Goal: Find specific page/section: Find specific page/section

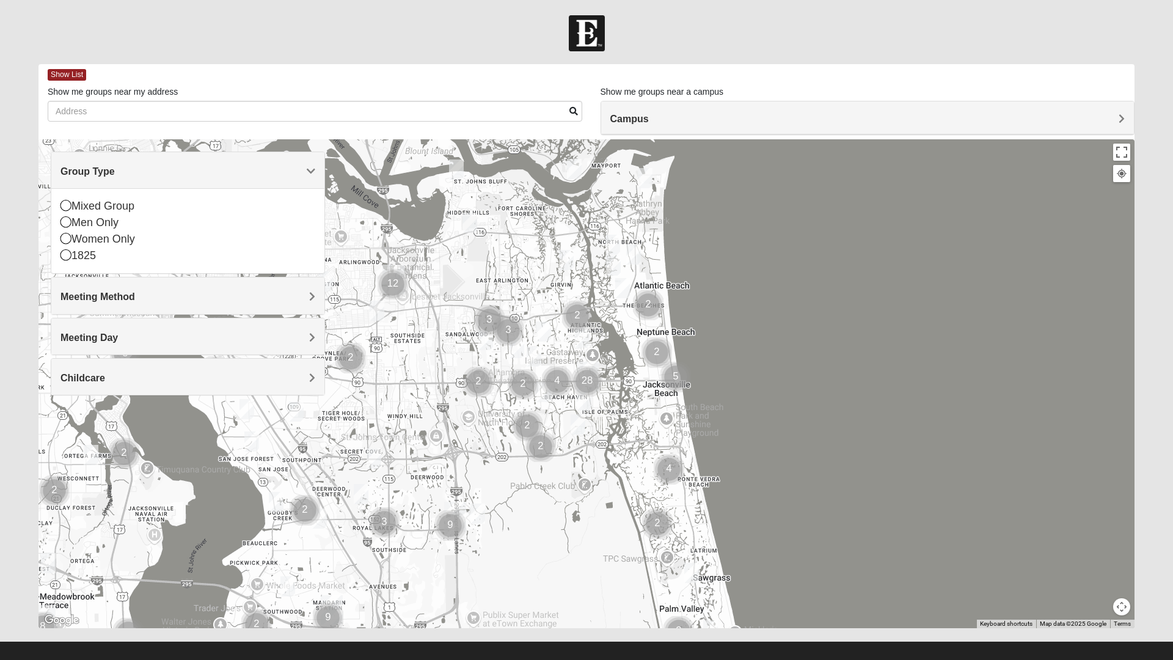
click at [65, 207] on icon at bounding box center [66, 205] width 11 height 11
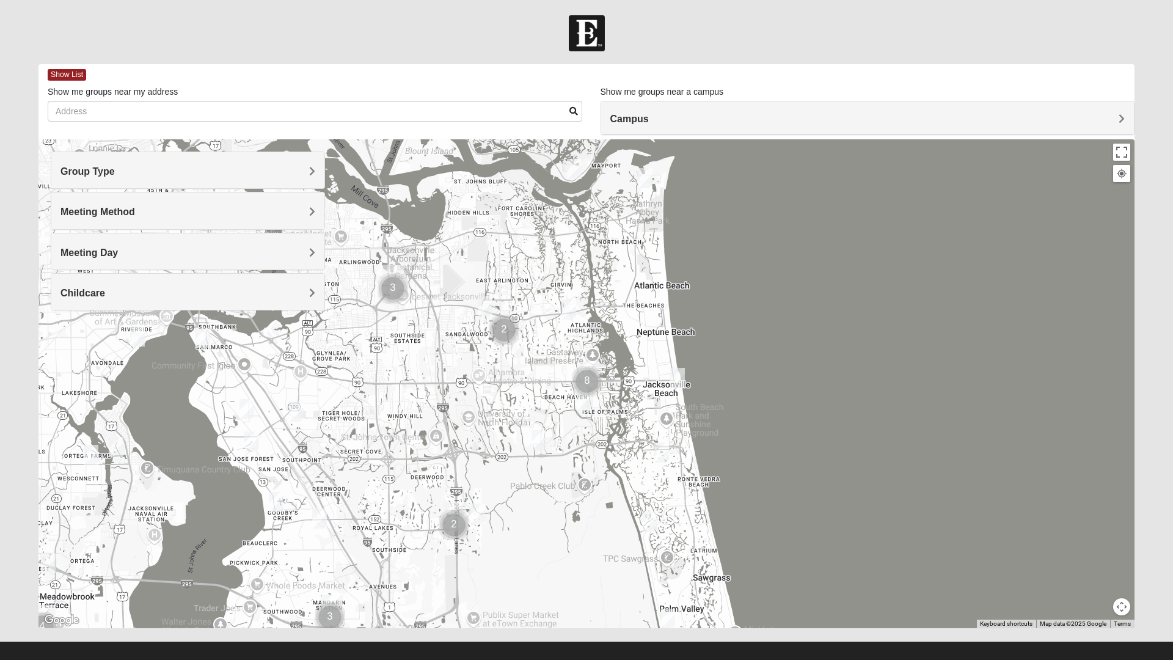
click at [126, 217] on span "Meeting Method" at bounding box center [98, 212] width 75 height 10
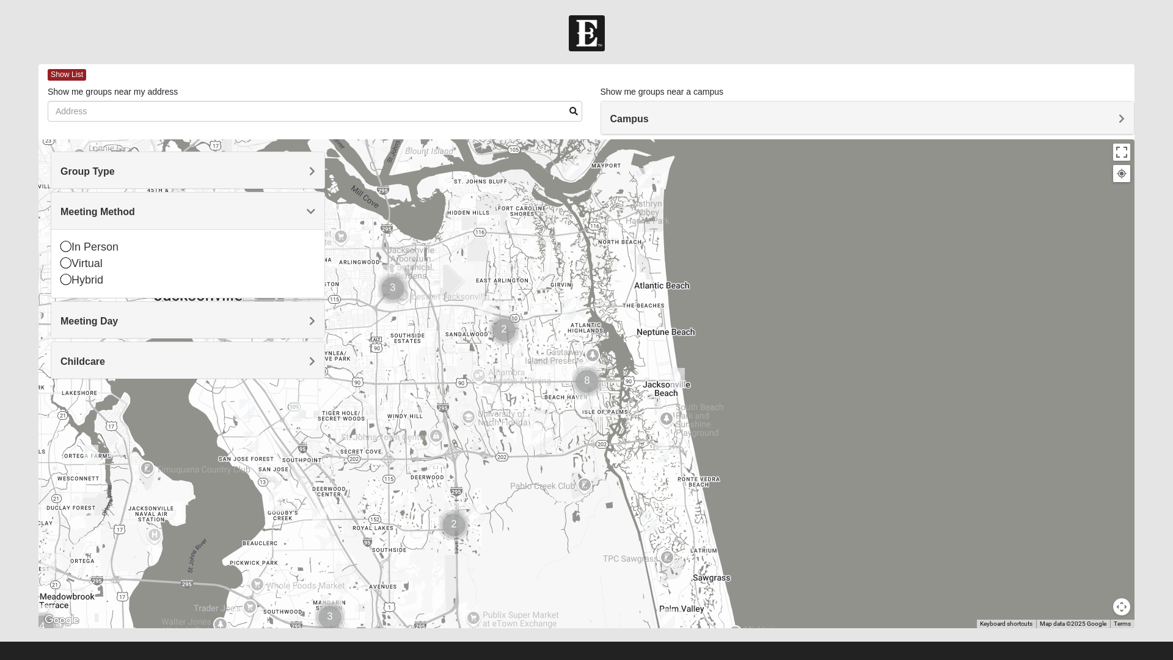
click at [65, 246] on icon at bounding box center [66, 246] width 11 height 11
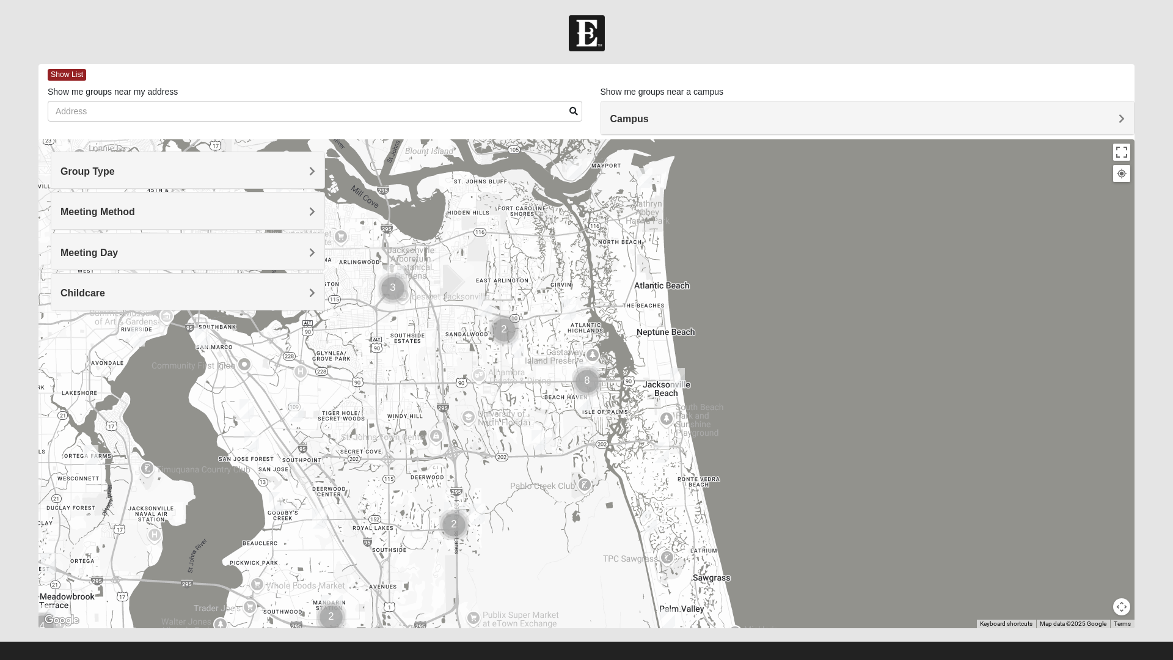
click at [154, 251] on h4 "Meeting Day" at bounding box center [188, 253] width 255 height 12
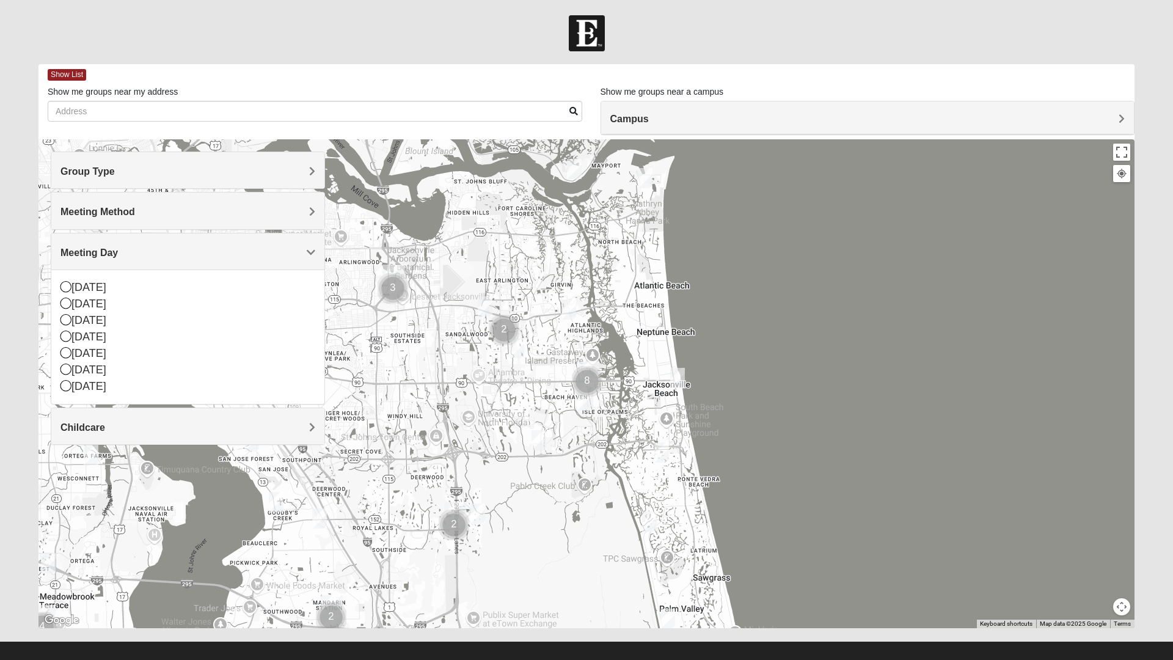
click at [675, 380] on img "Mixed Watkins 32250" at bounding box center [678, 378] width 24 height 30
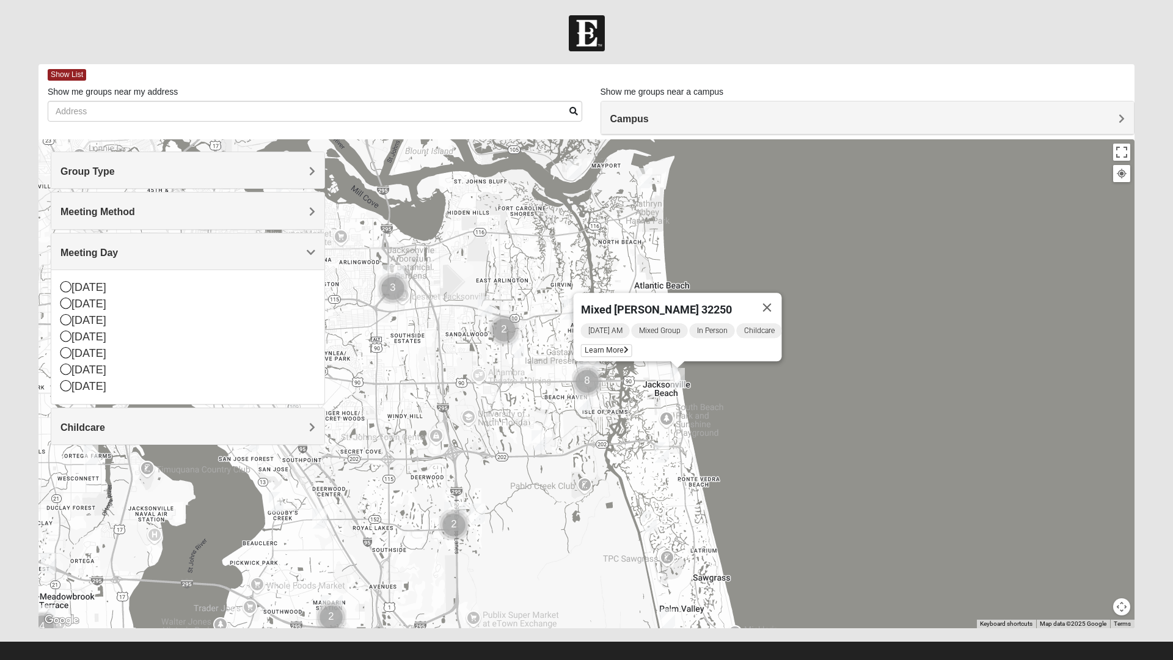
click at [661, 448] on img "Mixed Grooms 32082" at bounding box center [662, 453] width 24 height 30
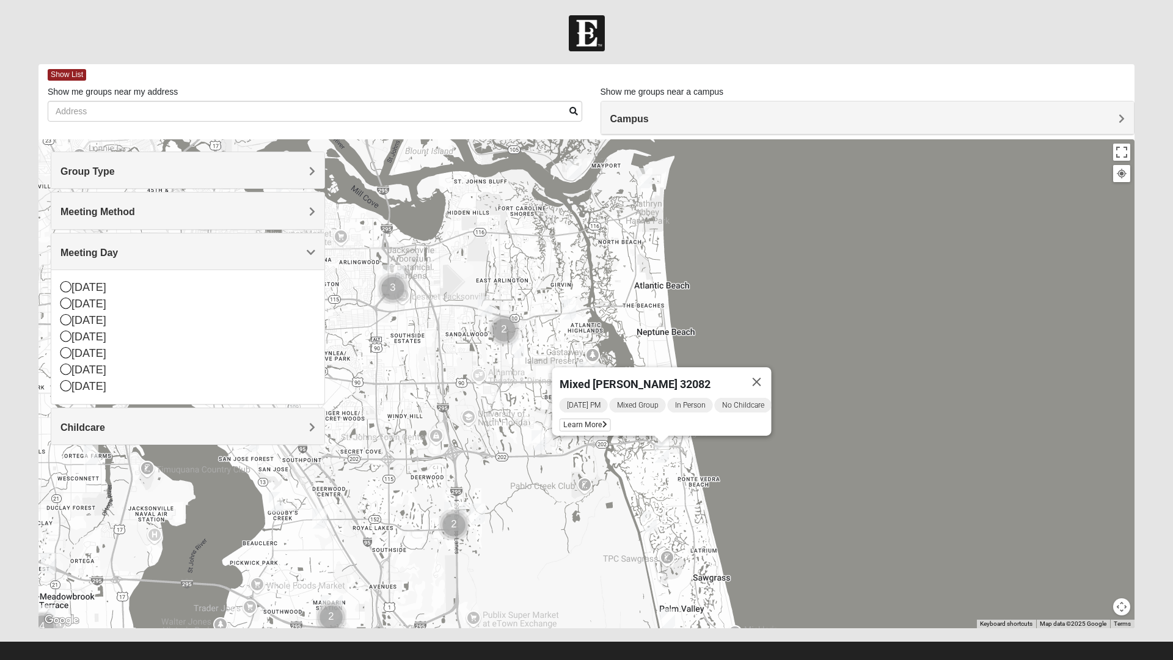
click at [534, 439] on img "Mixed Robertson 32224" at bounding box center [539, 440] width 24 height 30
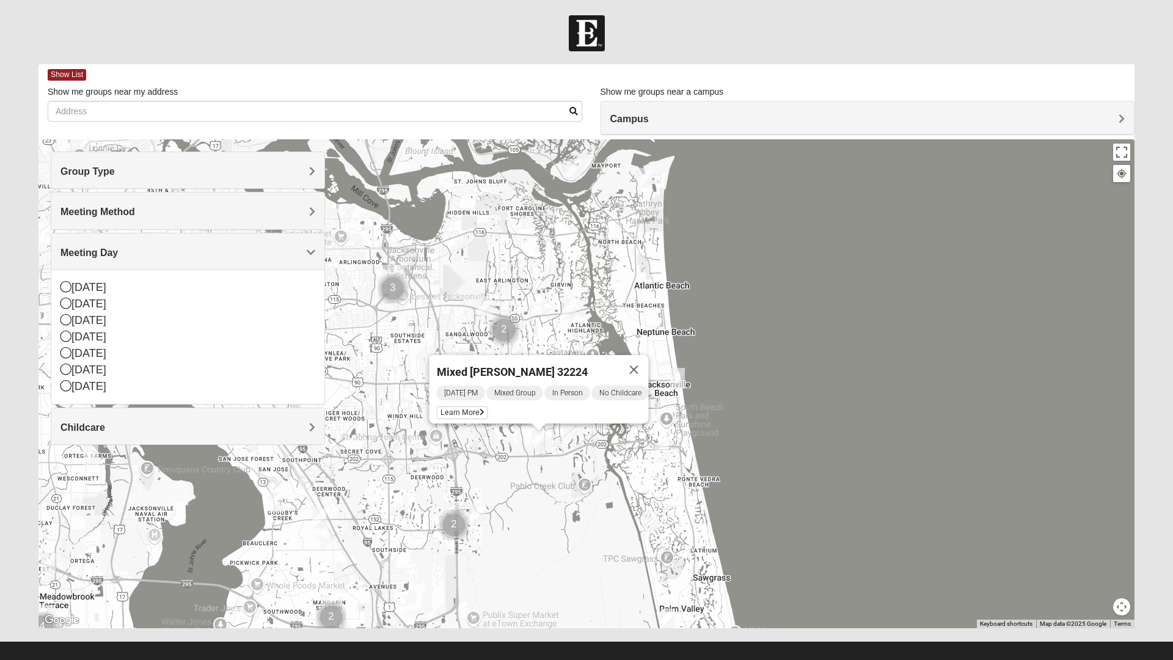
click at [788, 384] on div "Mixed [PERSON_NAME] 32224 [DATE] PM Mixed Group In Person No Childcare Learn Mo…" at bounding box center [587, 383] width 1096 height 489
click at [563, 307] on img "Mixed Luehring 32224" at bounding box center [569, 310] width 24 height 30
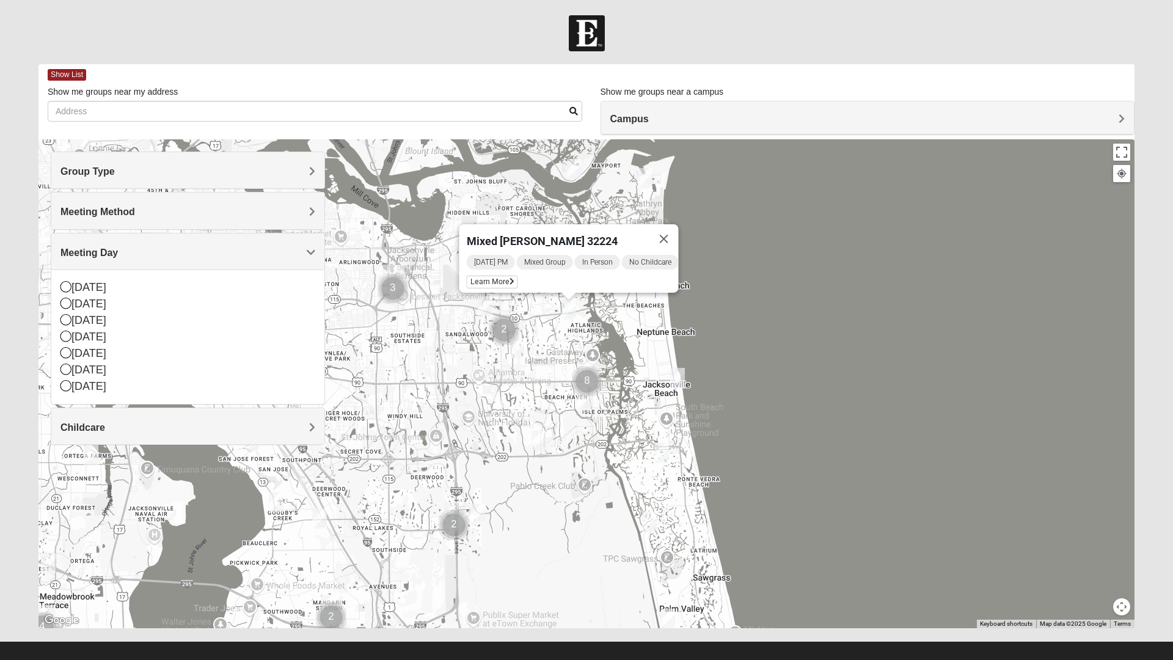
click at [510, 349] on div "Mixed [PERSON_NAME] 32224 [DATE] PM Mixed Group In Person No Childcare Learn Mo…" at bounding box center [587, 383] width 1096 height 489
